Goal: Find specific page/section: Find specific page/section

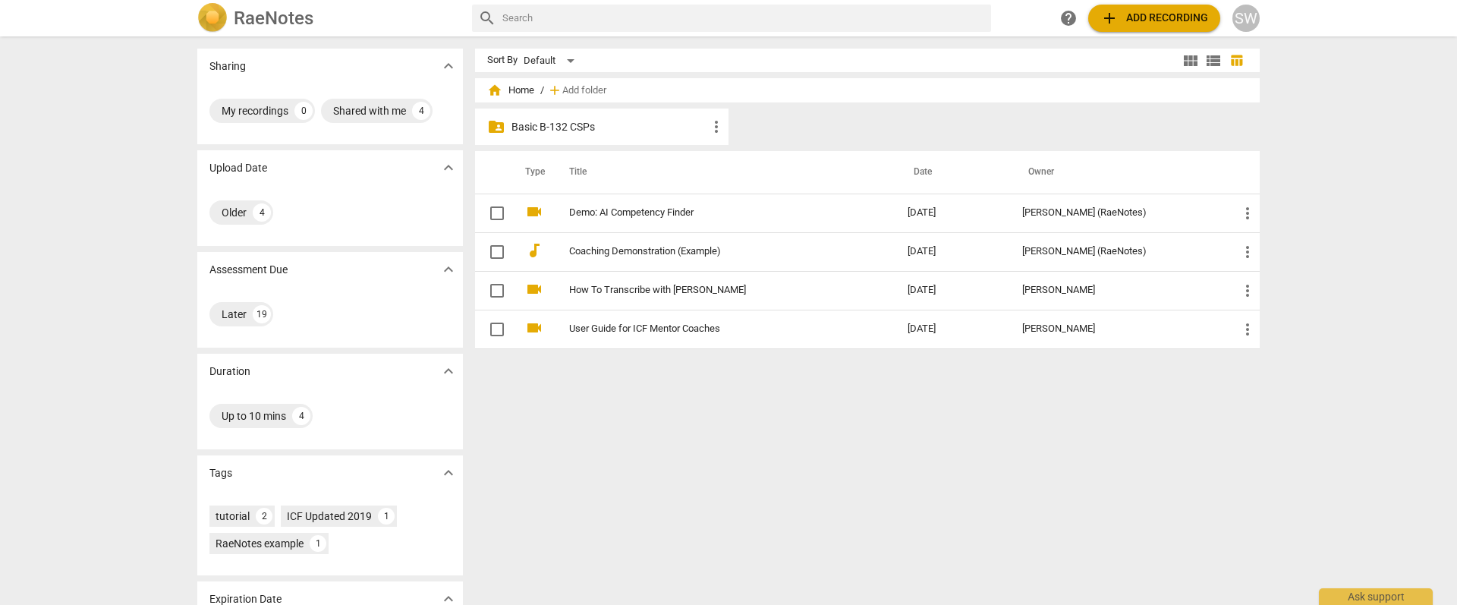
click at [1053, 134] on div "folder_shared Basic B-132 CSPs more_vert" at bounding box center [873, 130] width 797 height 43
click at [598, 128] on p "Basic B-132 CSPs" at bounding box center [610, 127] width 196 height 16
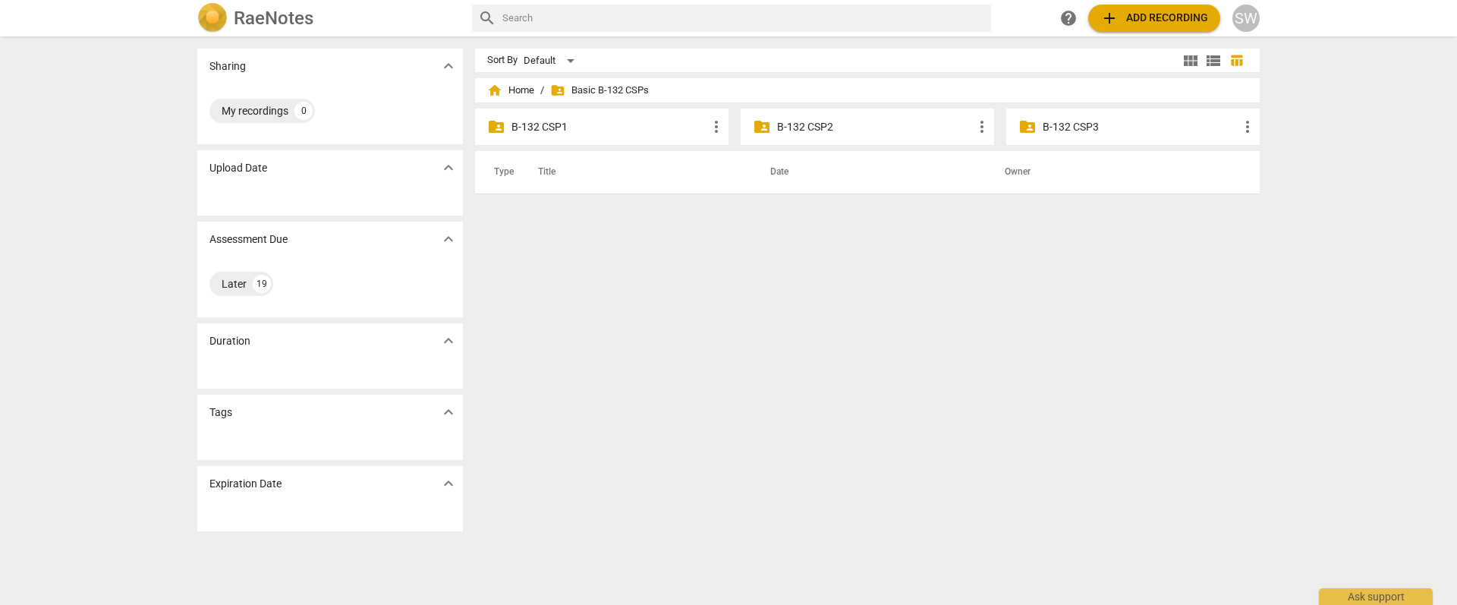
click at [596, 129] on p "B-132 CSP1" at bounding box center [610, 127] width 196 height 16
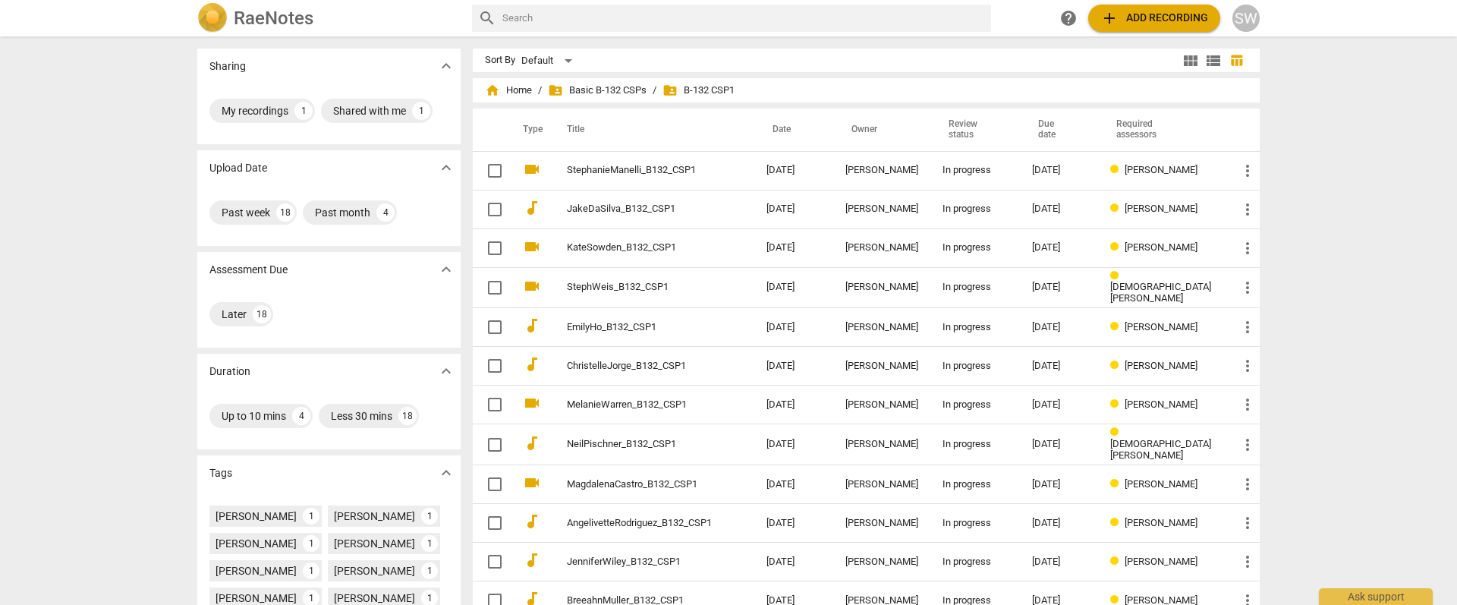
click at [1320, 152] on div "Sharing expand_more My recordings 1 Shared with me 1 Upload Date expand_more Pa…" at bounding box center [728, 321] width 1457 height 567
click at [364, 107] on div "Shared with me" at bounding box center [369, 110] width 73 height 15
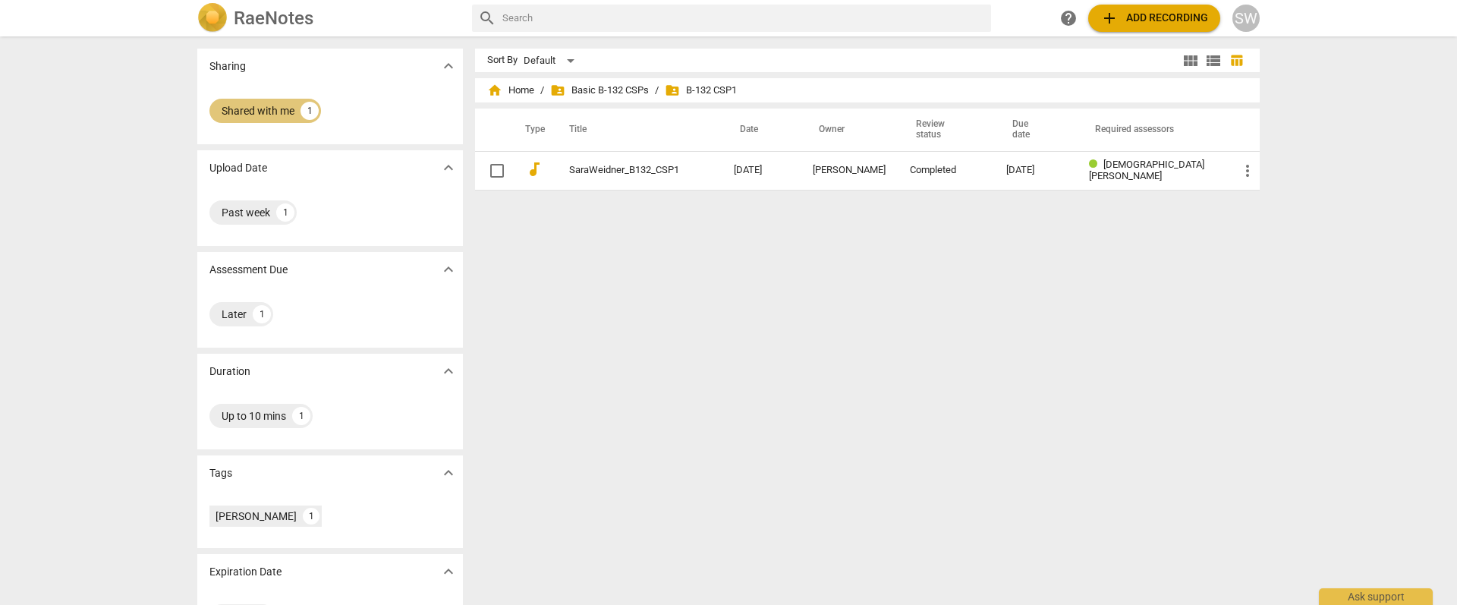
click at [259, 108] on div "Shared with me" at bounding box center [258, 110] width 73 height 15
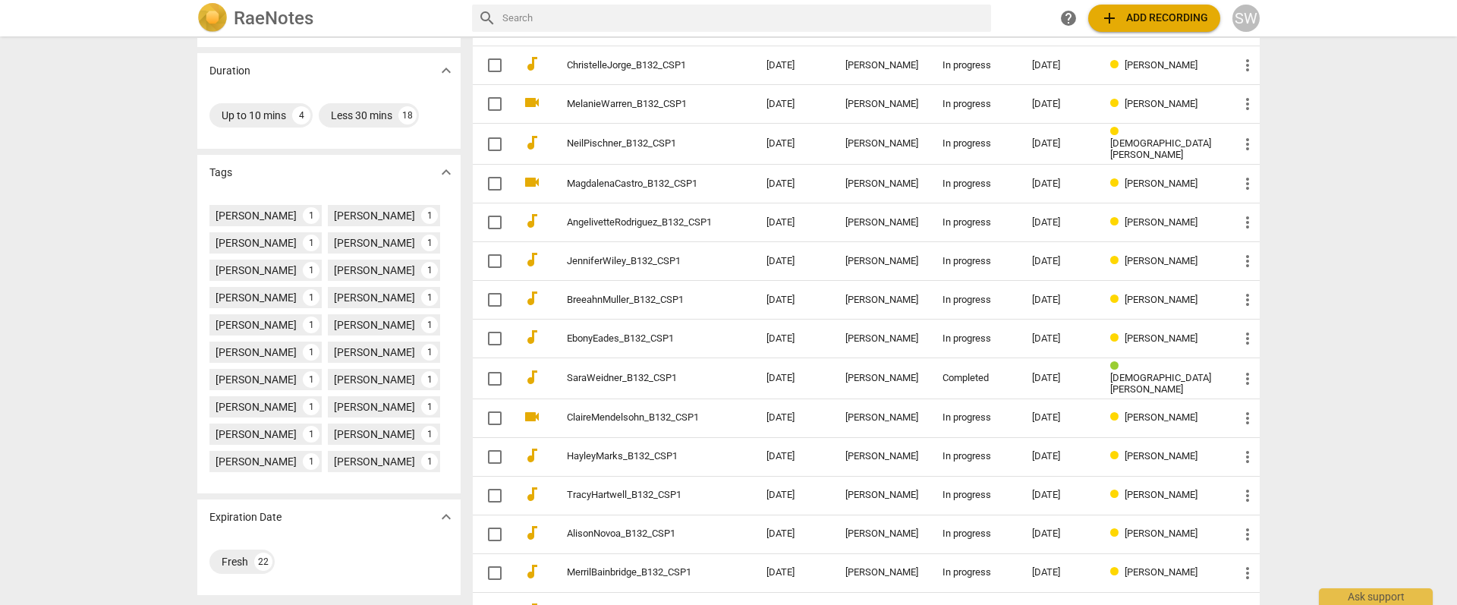
scroll to position [392, 0]
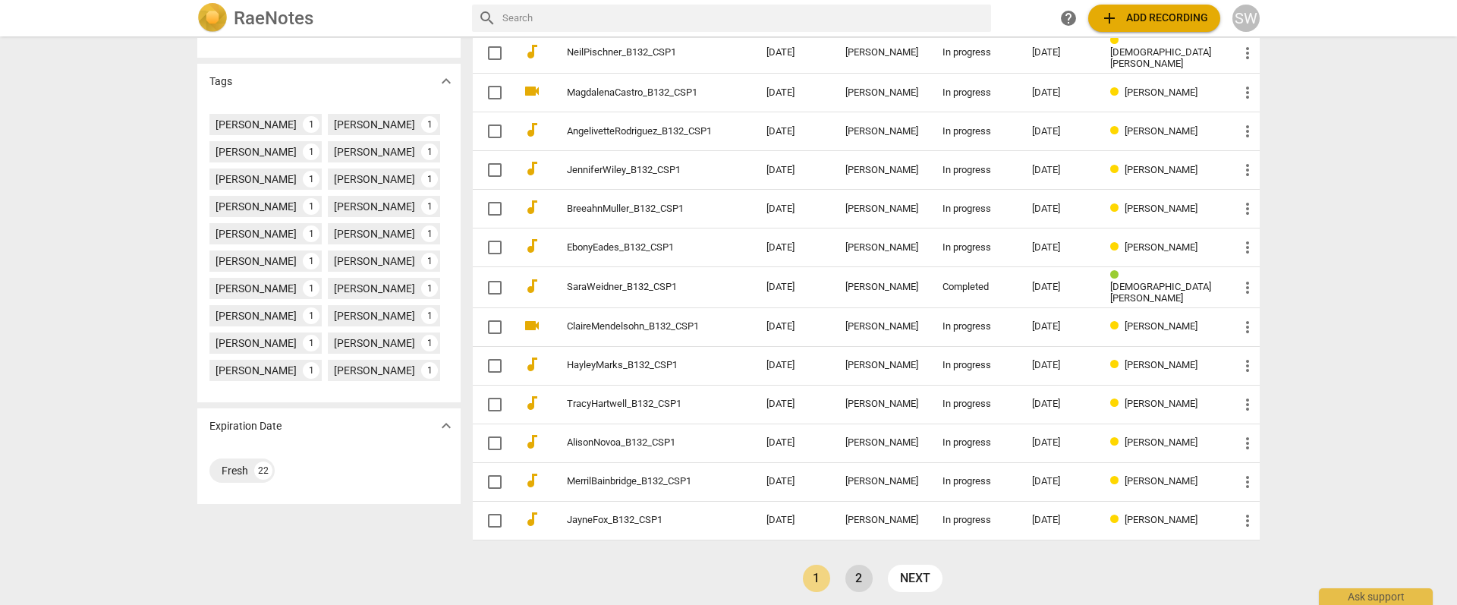
click at [865, 575] on link "2" at bounding box center [859, 578] width 27 height 27
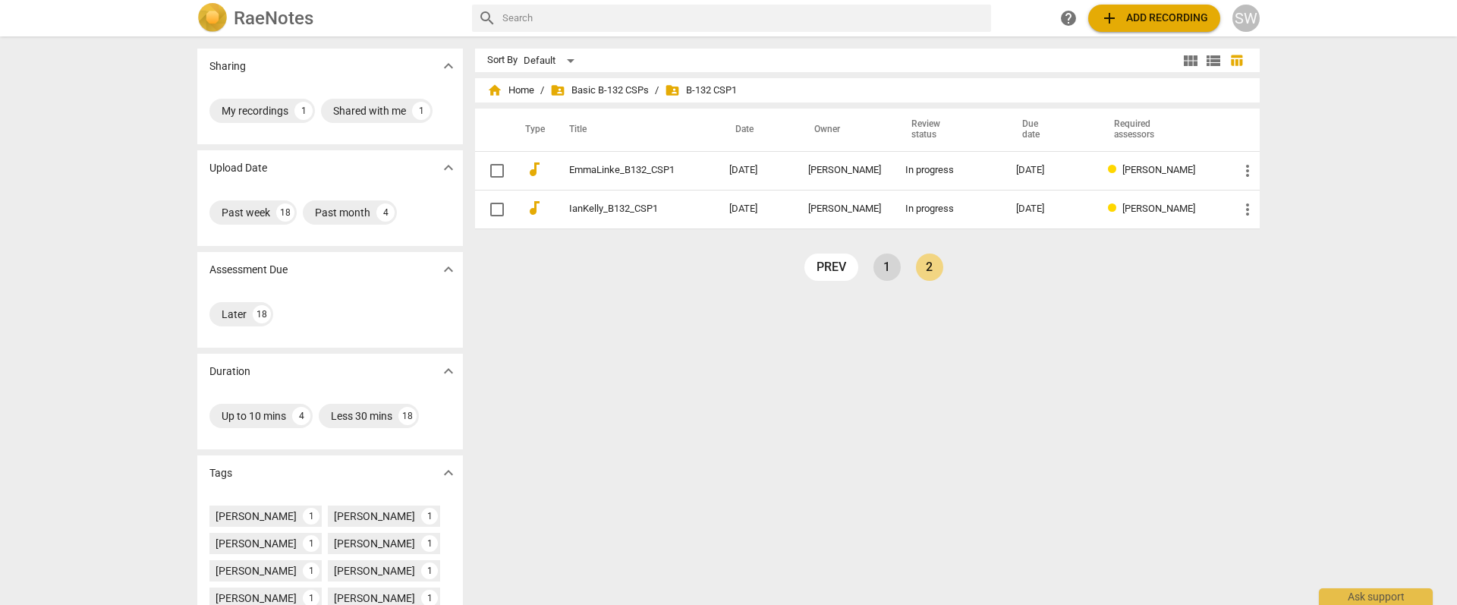
click at [886, 260] on link "1" at bounding box center [887, 267] width 27 height 27
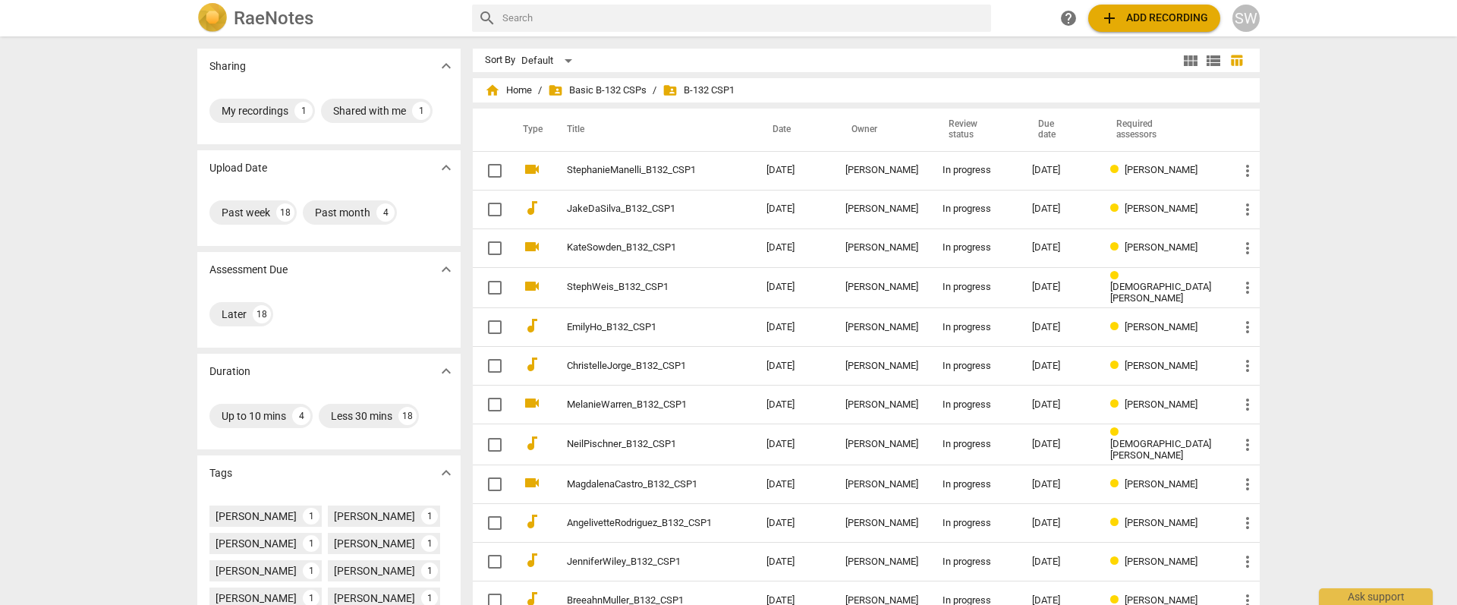
click at [1396, 222] on div "Sharing expand_more My recordings 1 Shared with me 1 Upload Date expand_more Pa…" at bounding box center [728, 321] width 1457 height 567
click at [1388, 238] on div "Sharing expand_more My recordings 1 Shared with me 1 Upload Date expand_more Pa…" at bounding box center [728, 321] width 1457 height 567
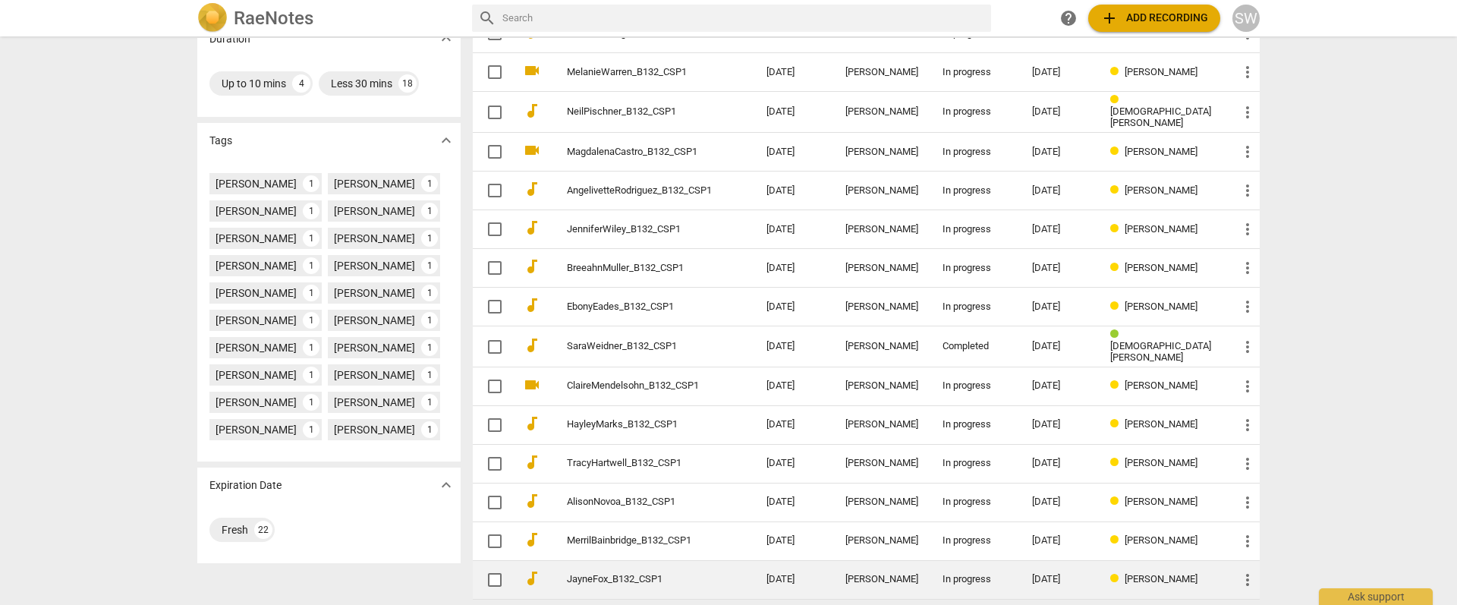
scroll to position [392, 0]
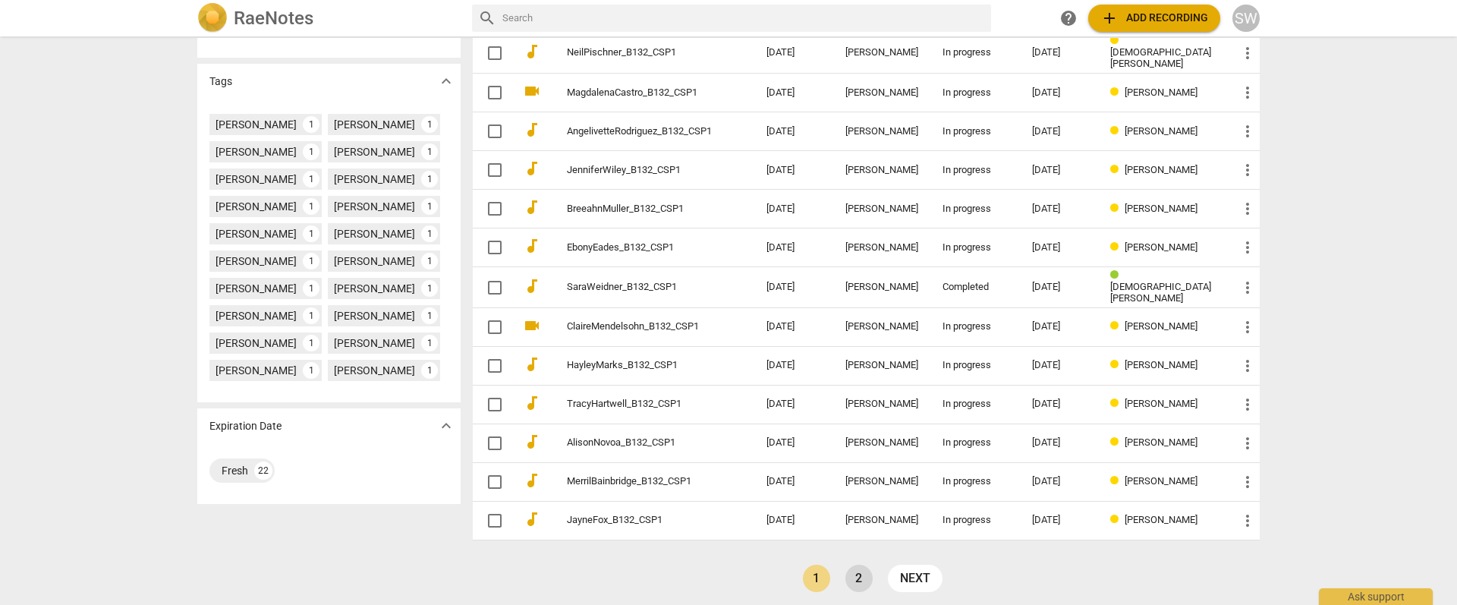
click at [854, 573] on link "2" at bounding box center [859, 578] width 27 height 27
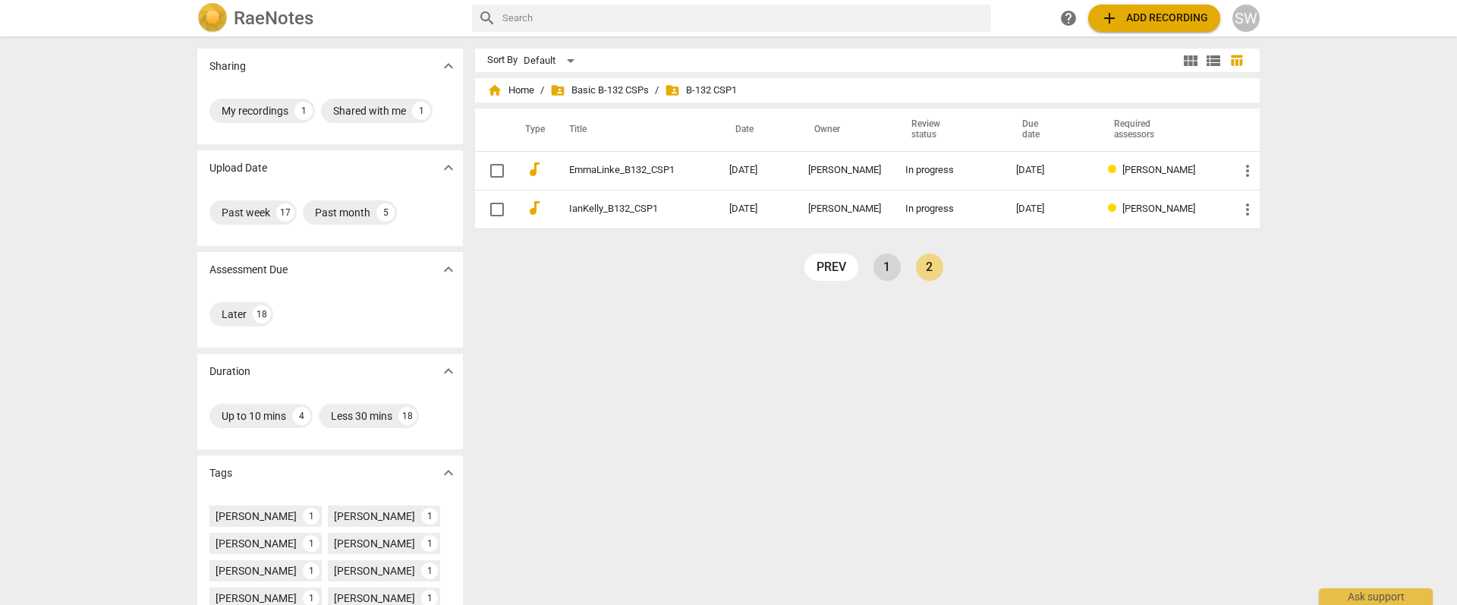
click at [881, 263] on link "1" at bounding box center [887, 267] width 27 height 27
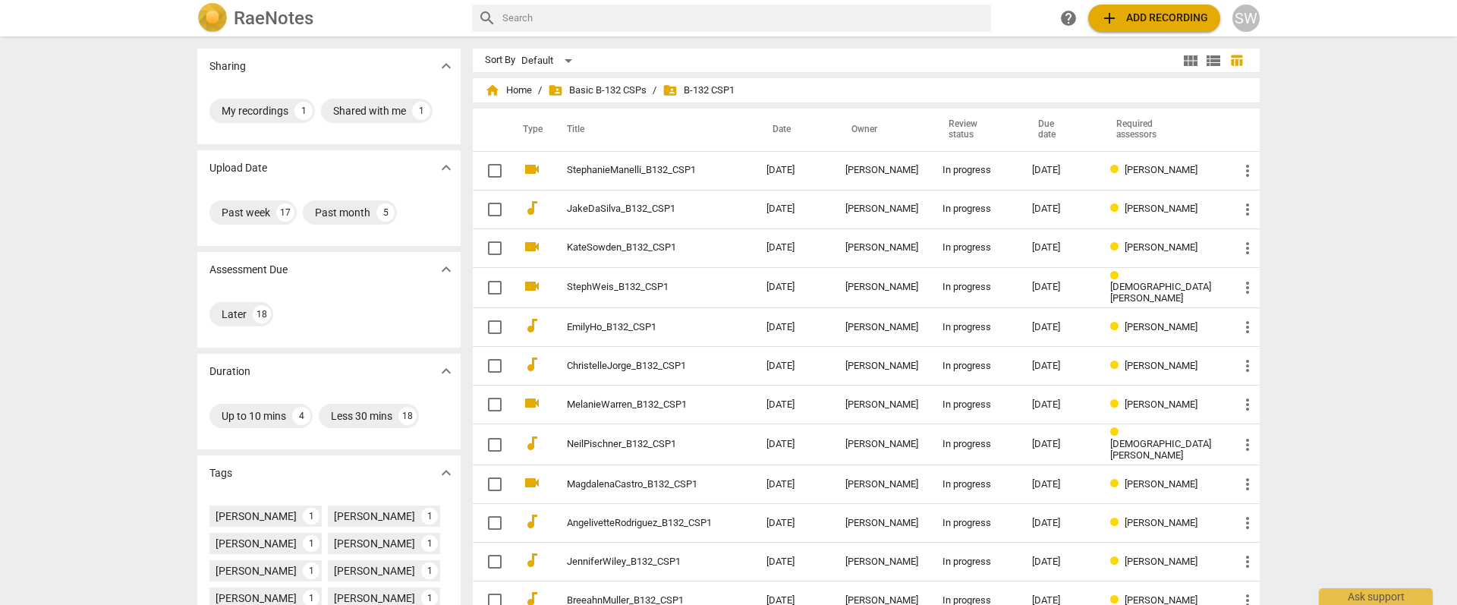
click at [280, 23] on h2 "RaeNotes" at bounding box center [274, 18] width 80 height 21
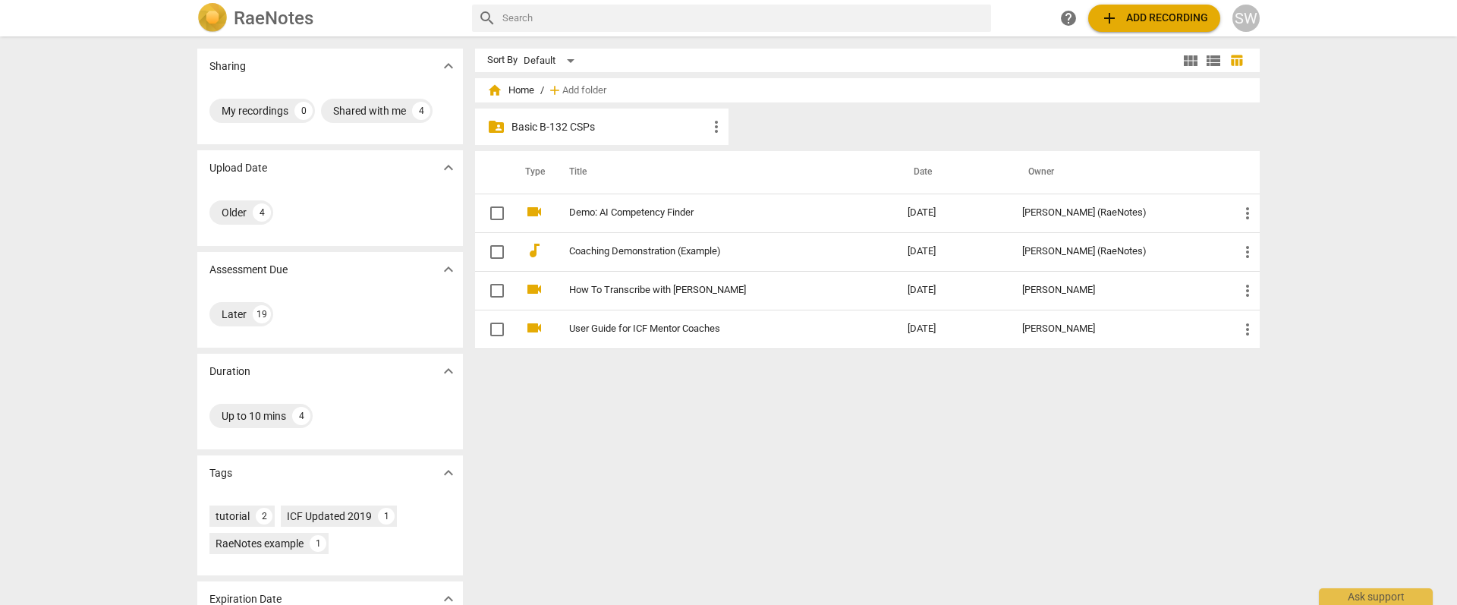
click at [909, 119] on div "folder_shared Basic B-132 CSPs more_vert" at bounding box center [873, 130] width 797 height 43
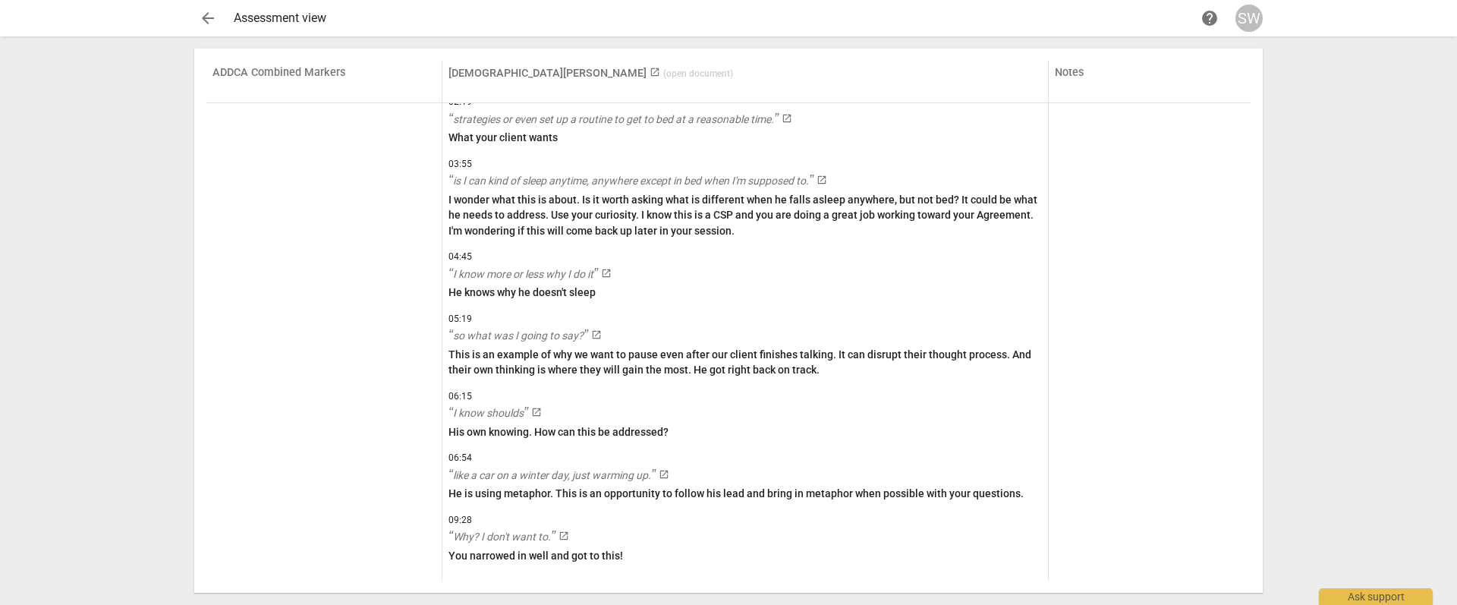
scroll to position [3312, 0]
